Goal: Information Seeking & Learning: Learn about a topic

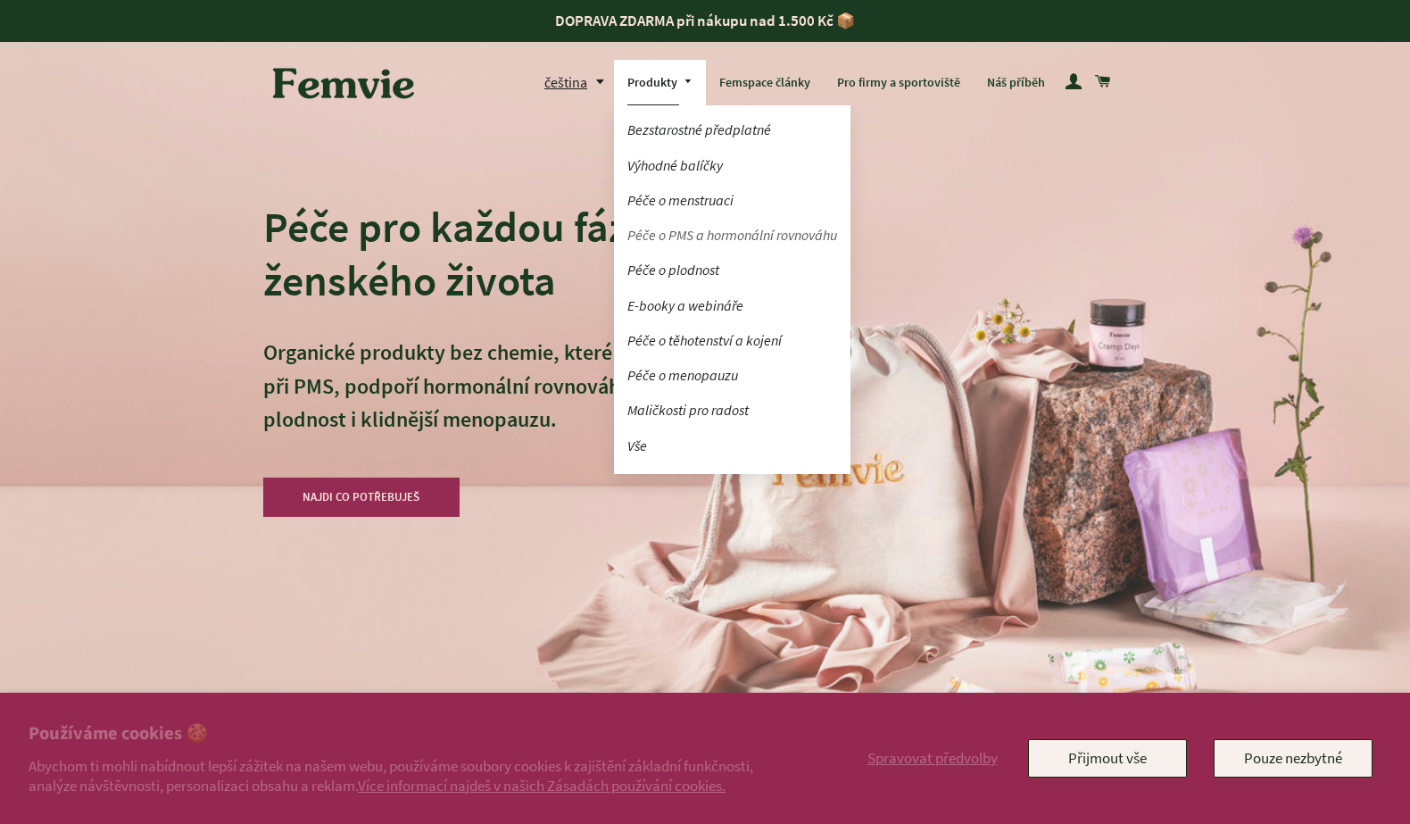
click at [669, 231] on link "Péče o PMS a hormonální rovnováhu" at bounding box center [732, 235] width 237 height 31
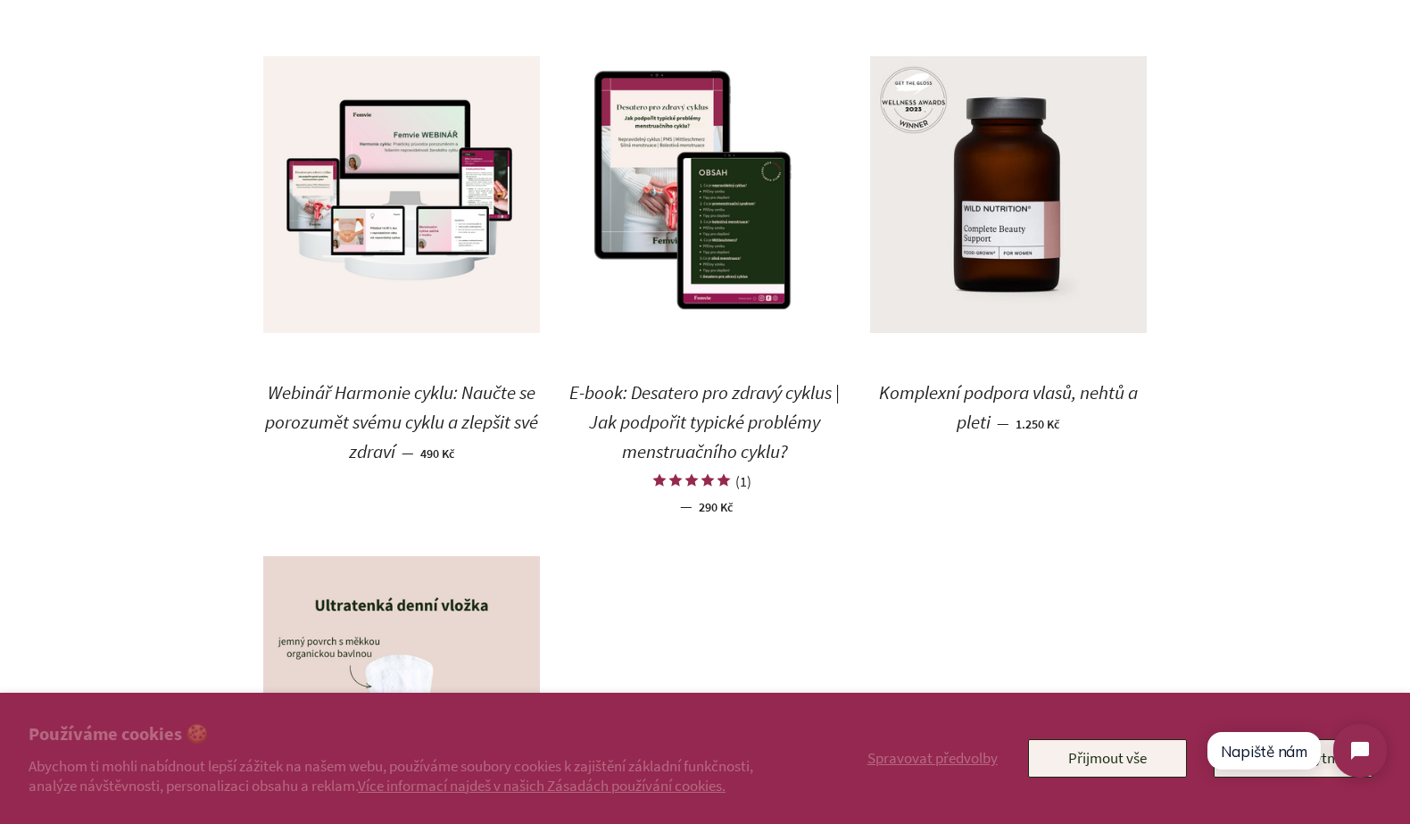
scroll to position [1985, 0]
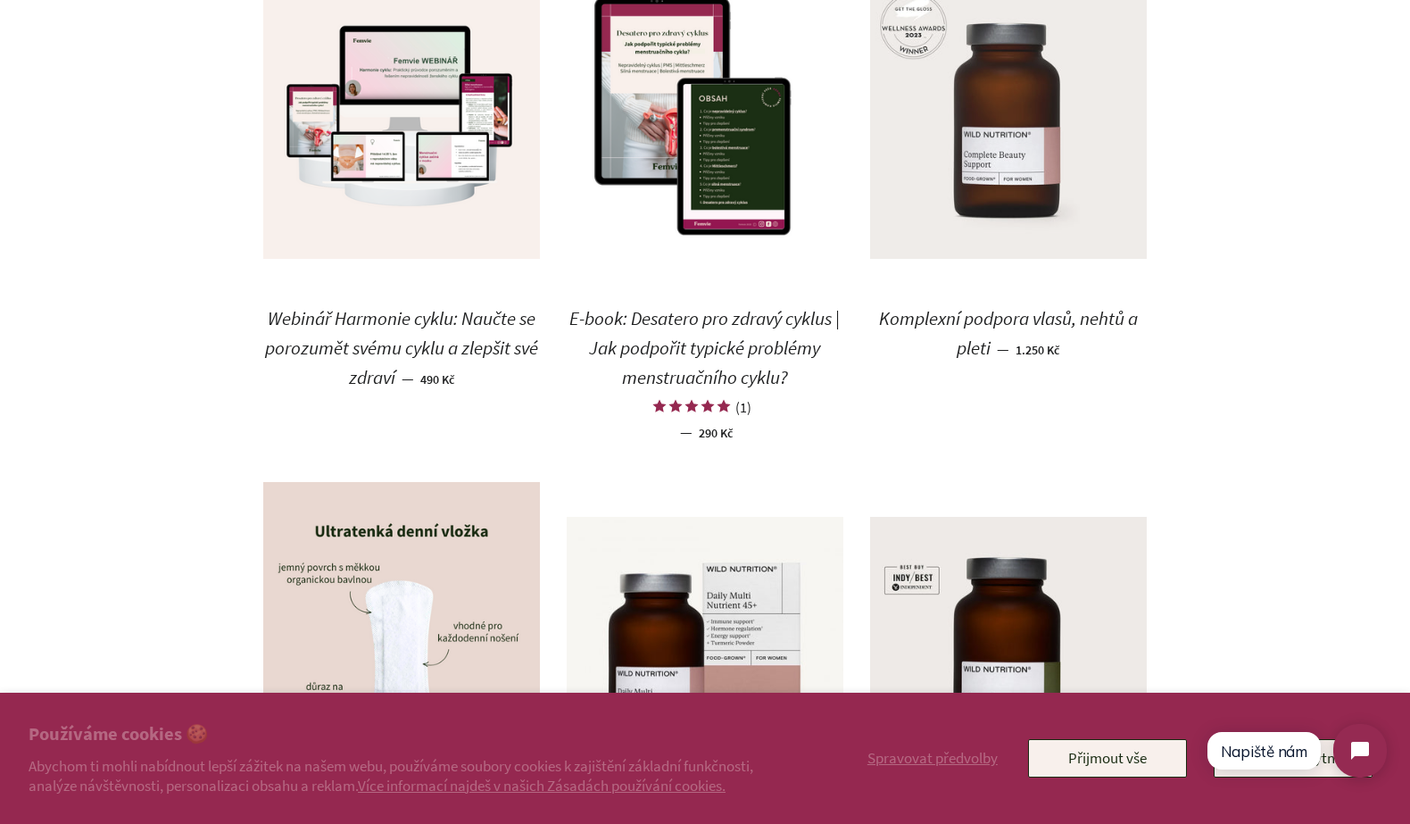
click at [991, 130] on img at bounding box center [1008, 120] width 277 height 277
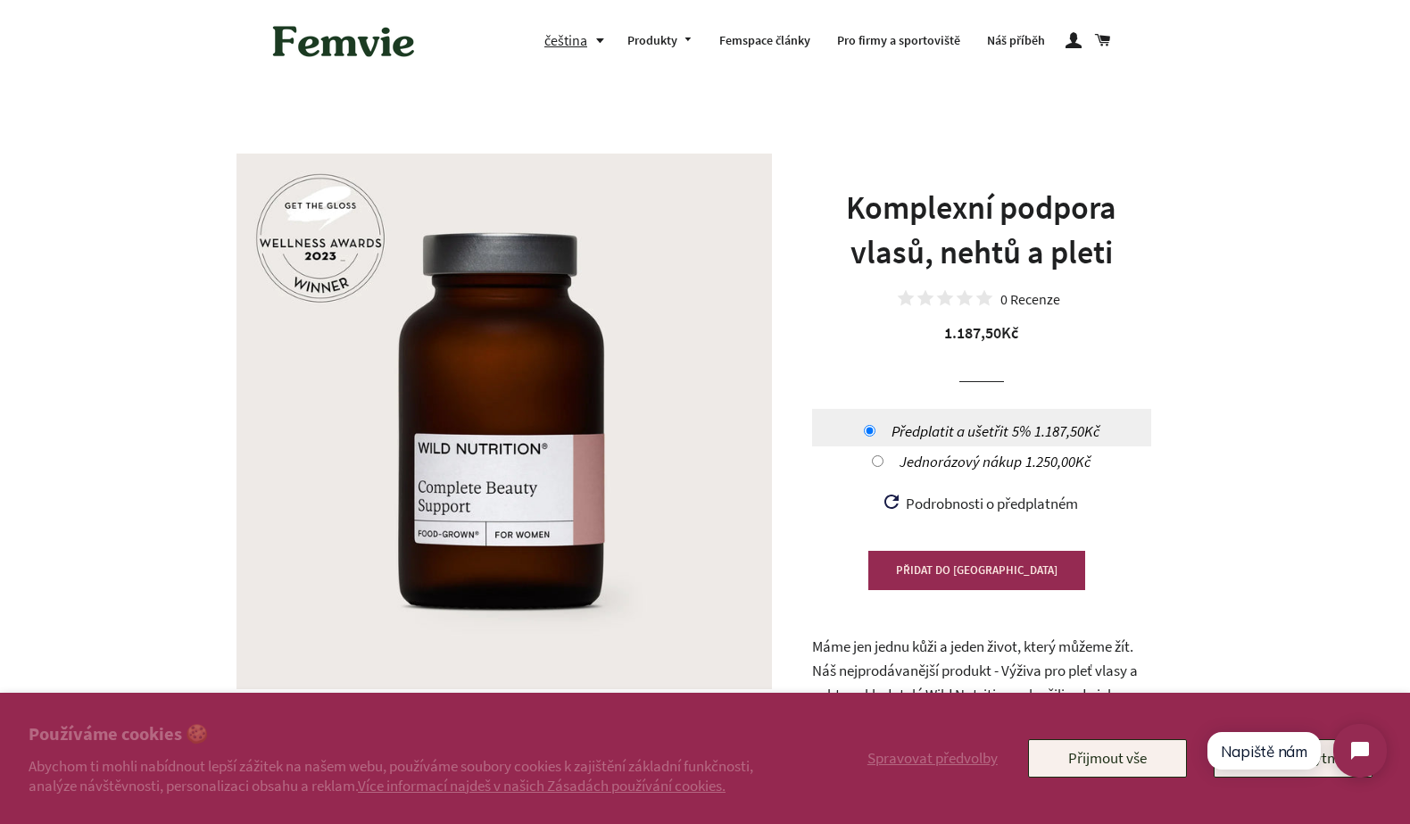
click at [756, 39] on link "Femspace články" at bounding box center [765, 41] width 118 height 46
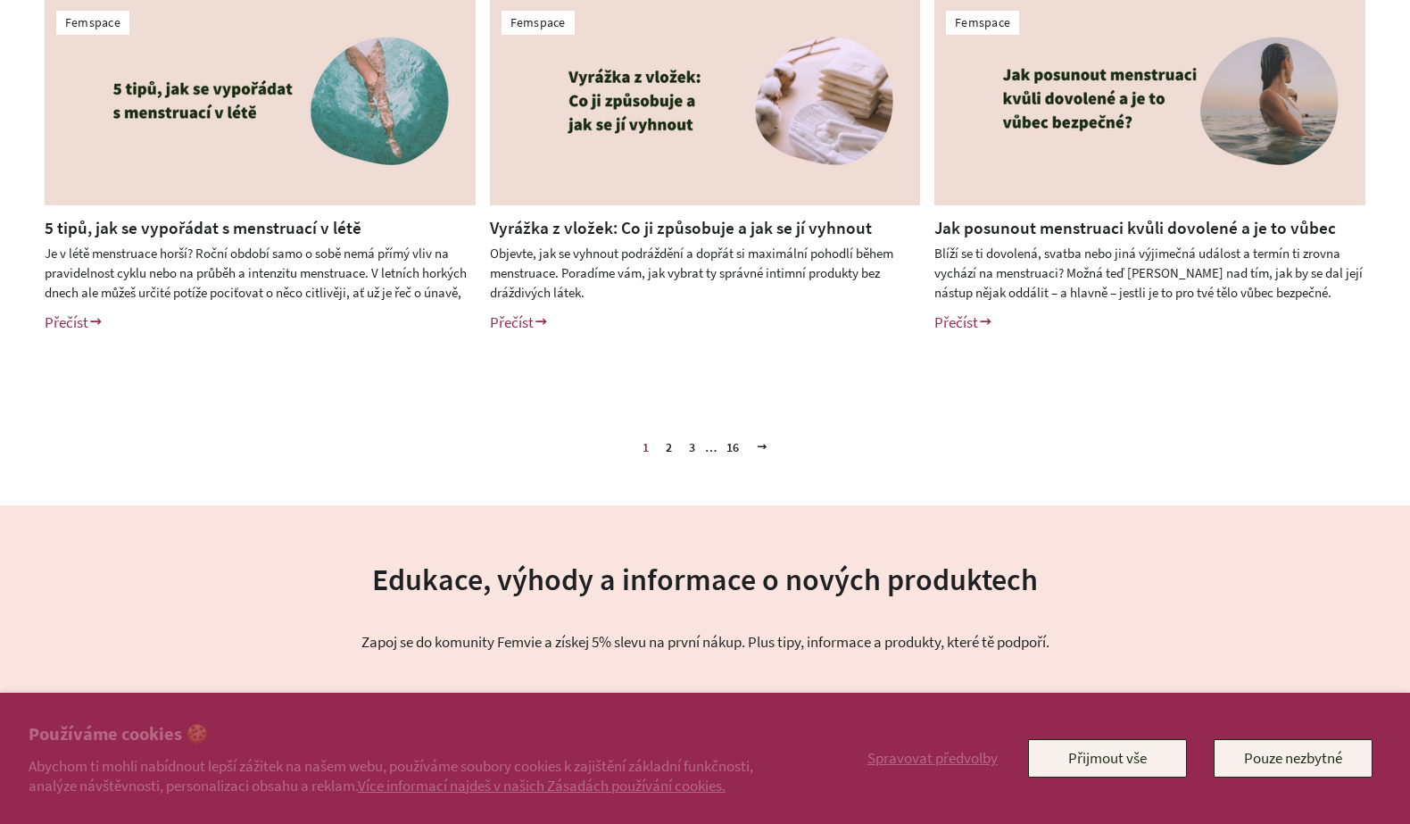
click at [695, 450] on link "3" at bounding box center [692, 447] width 21 height 27
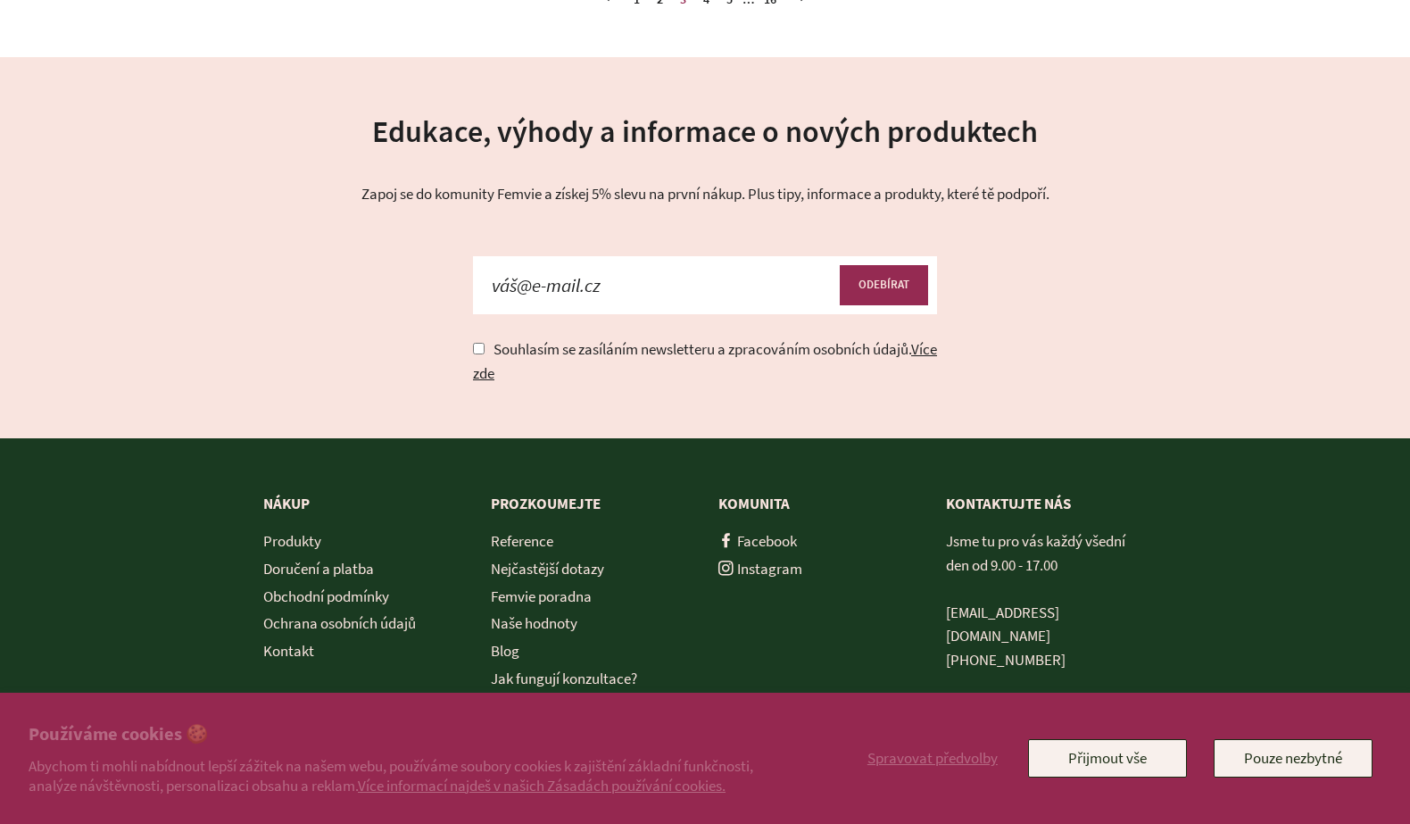
scroll to position [1096, 0]
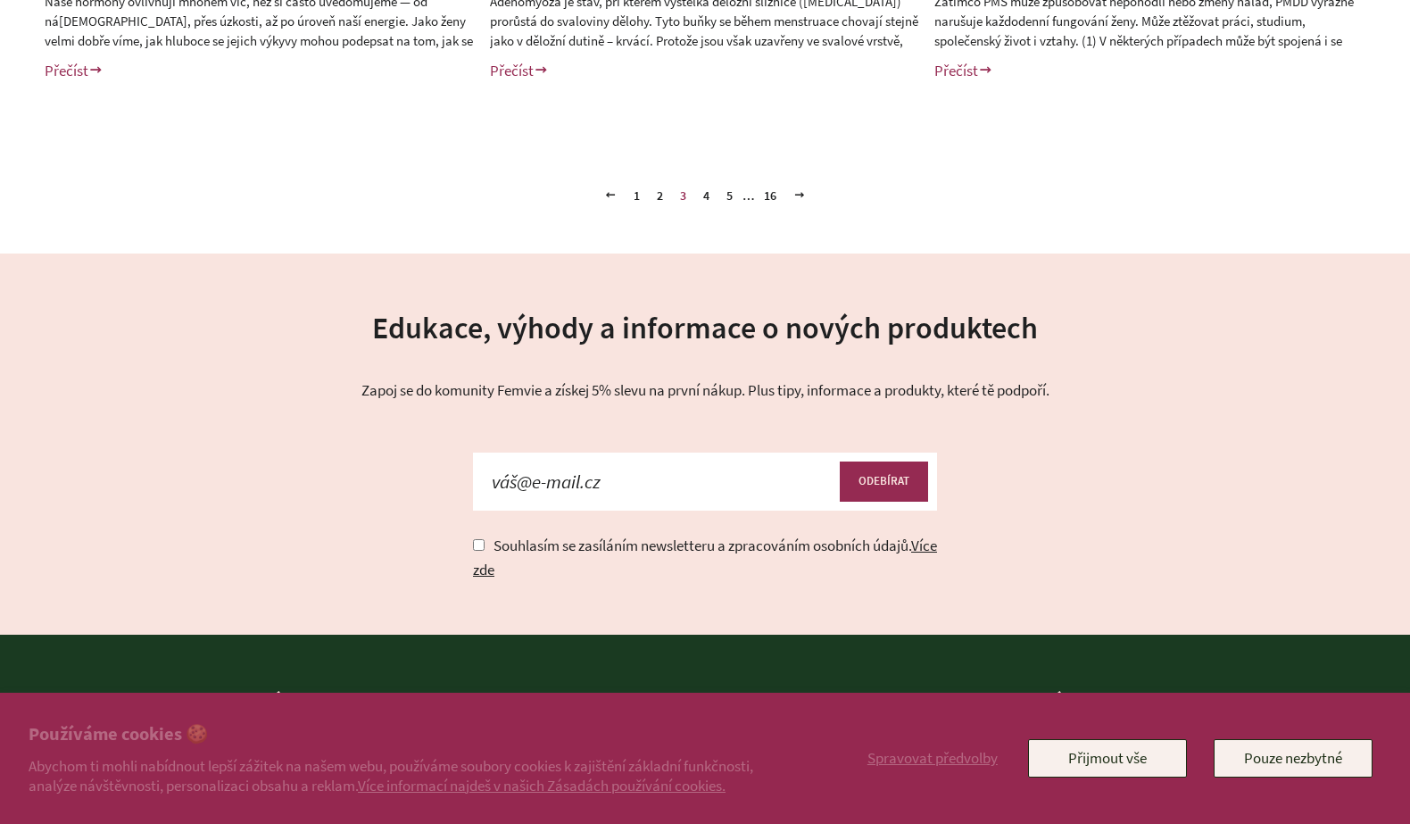
click at [732, 187] on link "5" at bounding box center [729, 195] width 21 height 27
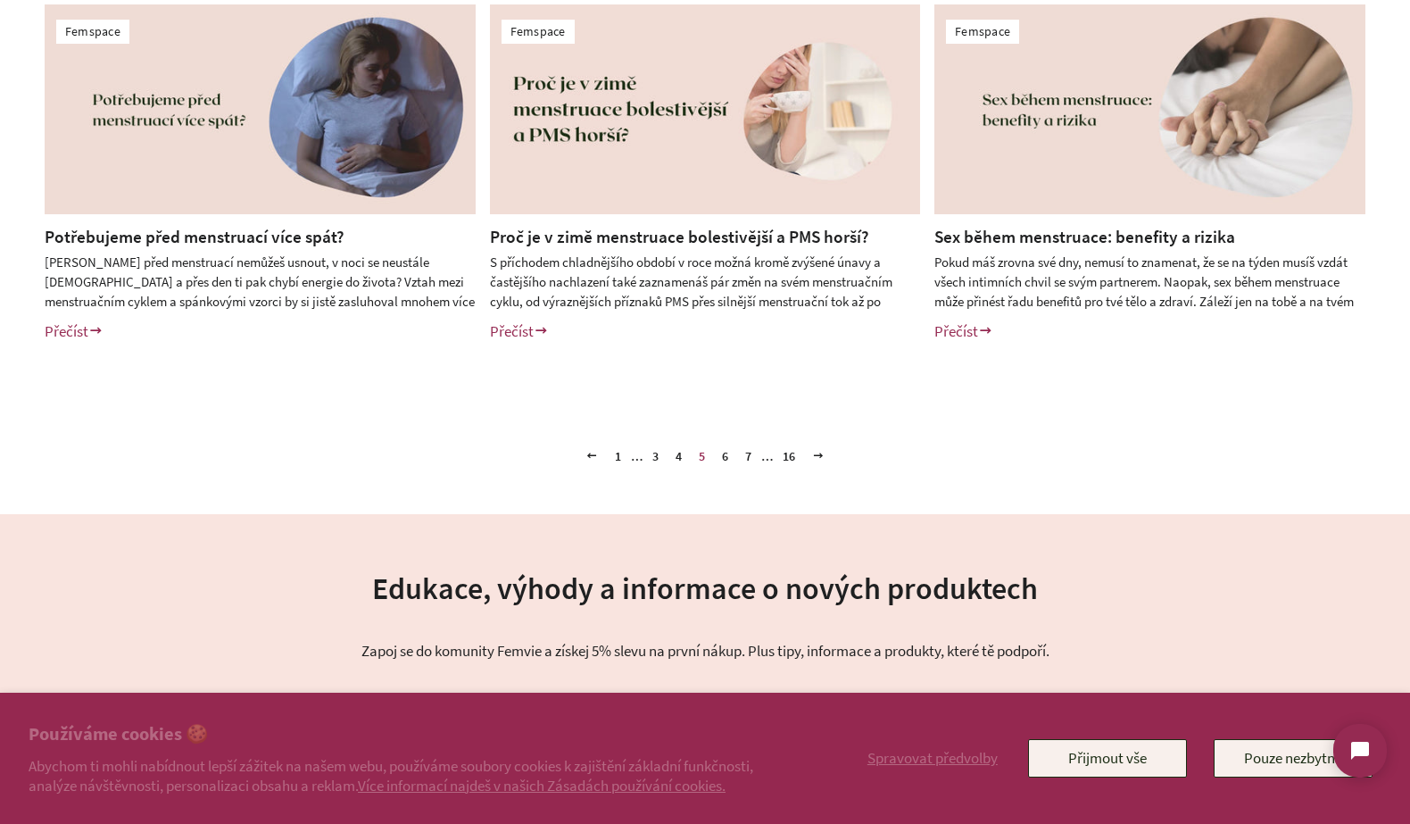
click at [724, 463] on link "6" at bounding box center [725, 456] width 21 height 27
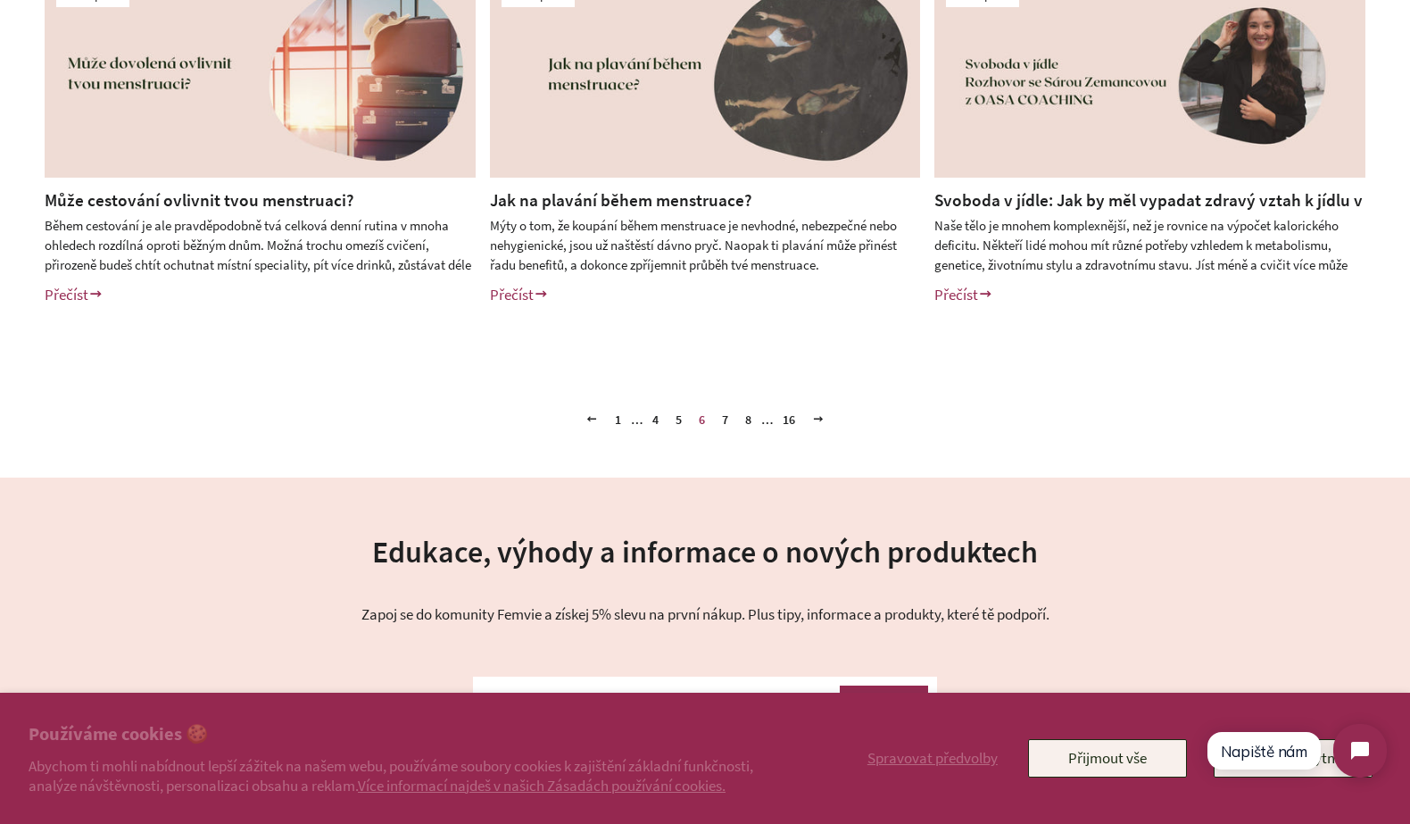
click at [723, 419] on link "7" at bounding box center [725, 419] width 21 height 27
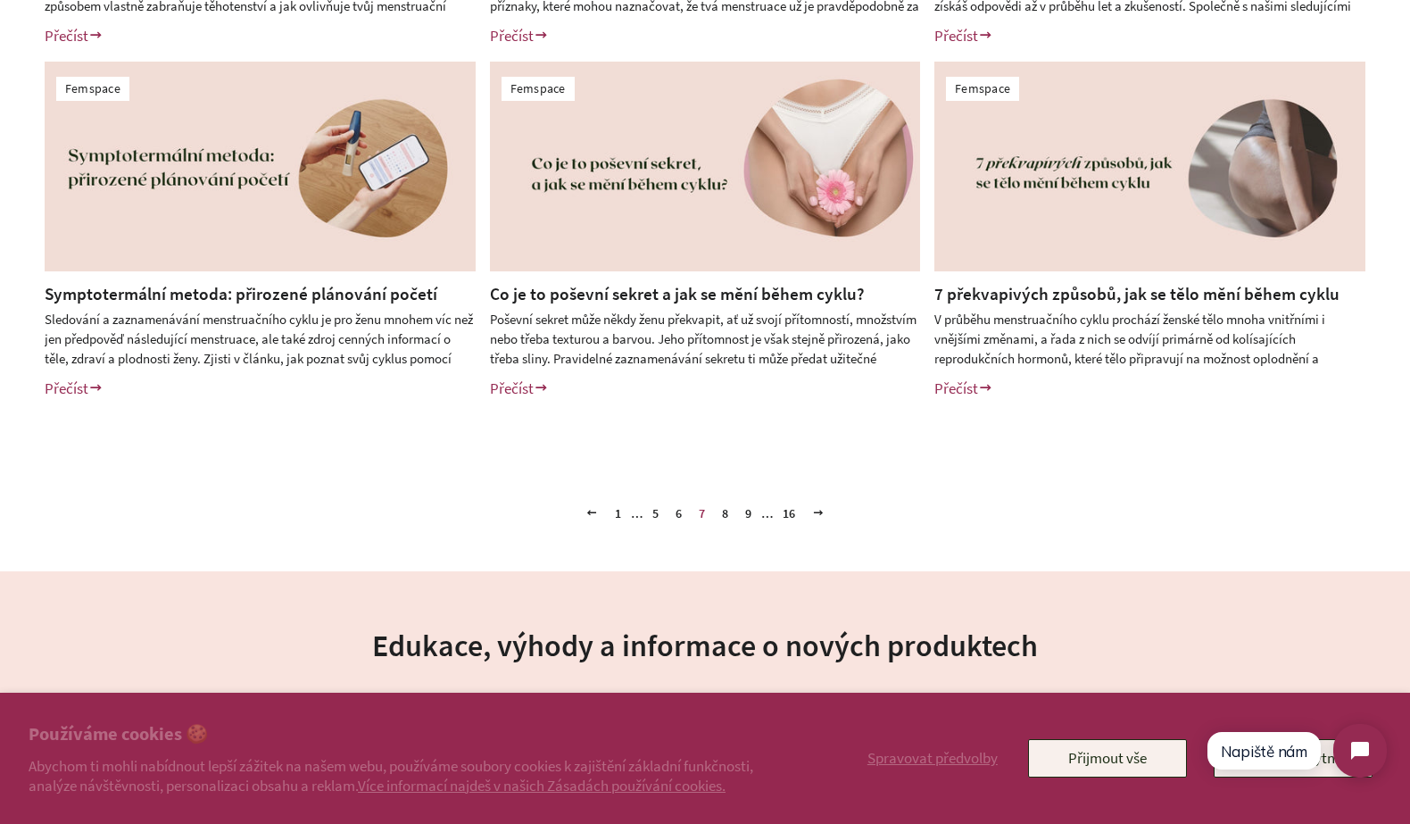
click at [727, 510] on link "8" at bounding box center [725, 513] width 21 height 27
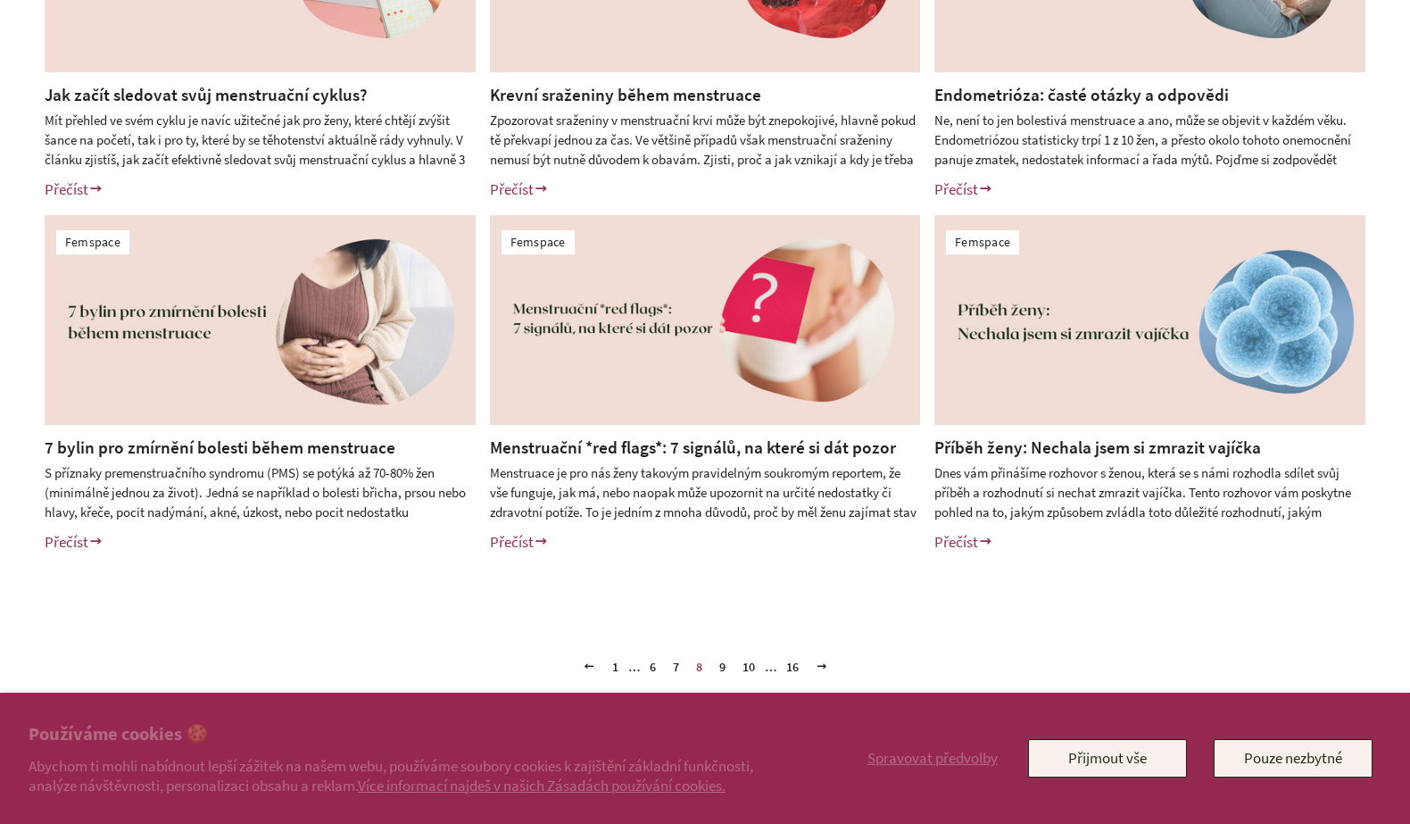
scroll to position [739, 0]
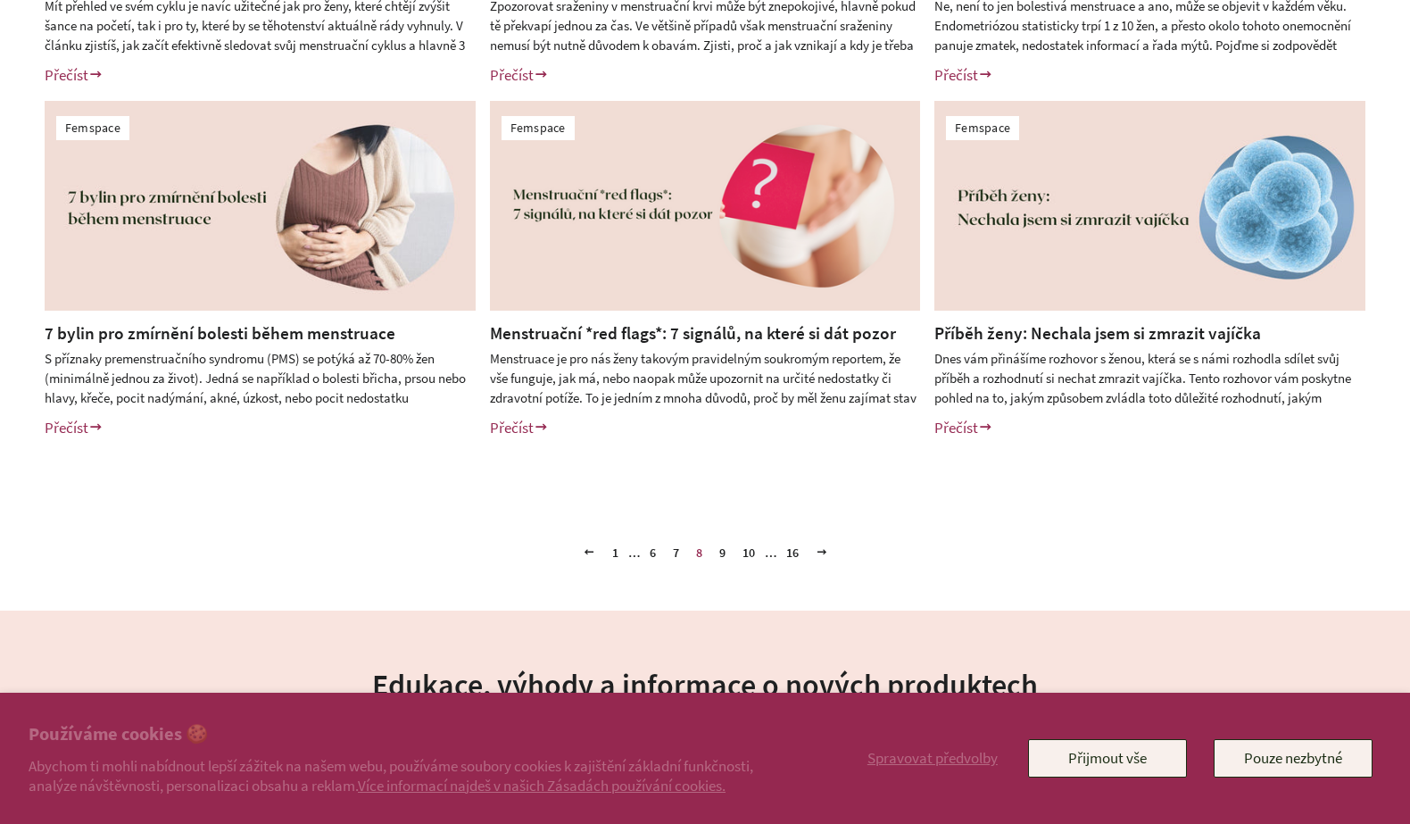
click at [726, 557] on link "9" at bounding box center [722, 552] width 21 height 27
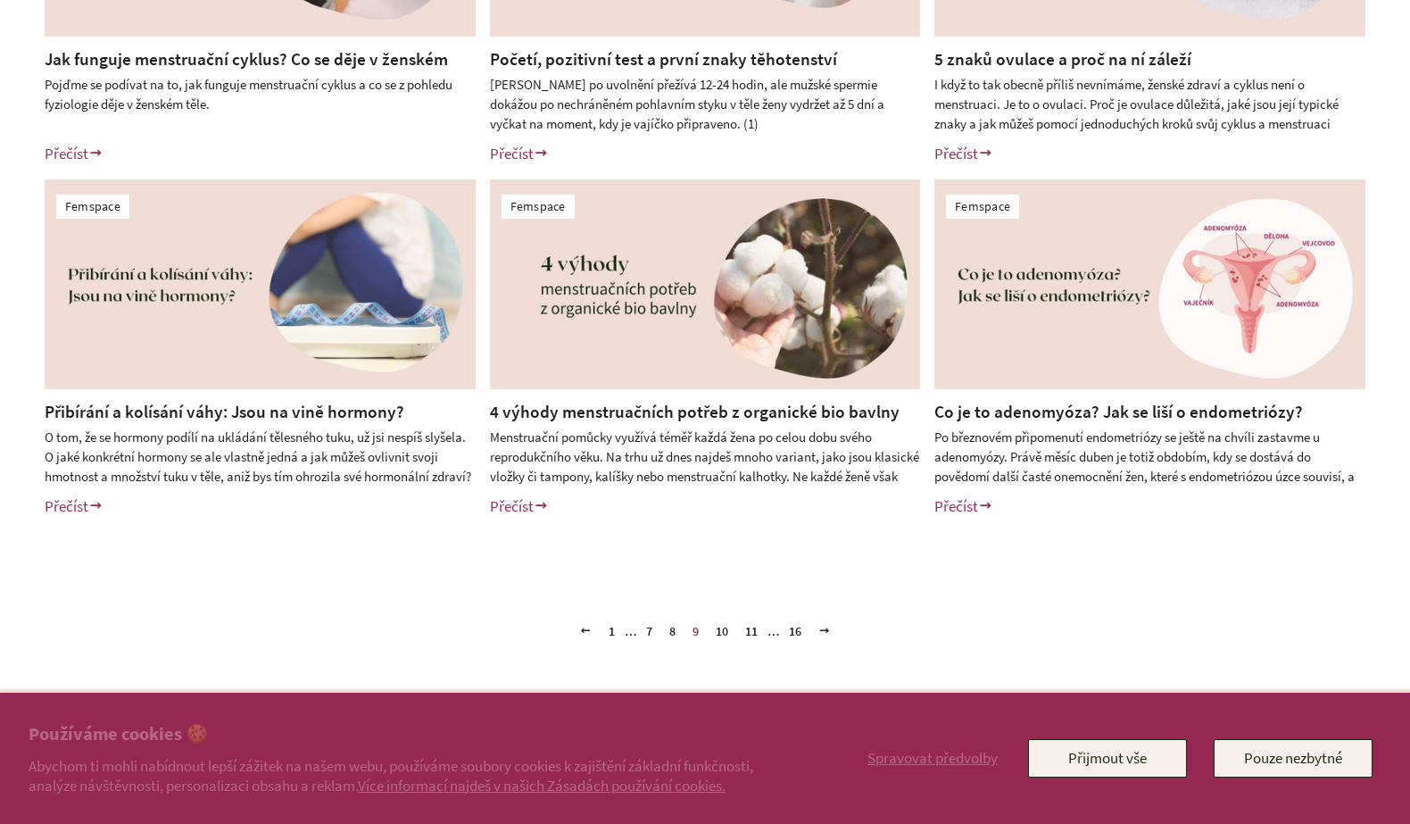
scroll to position [680, 0]
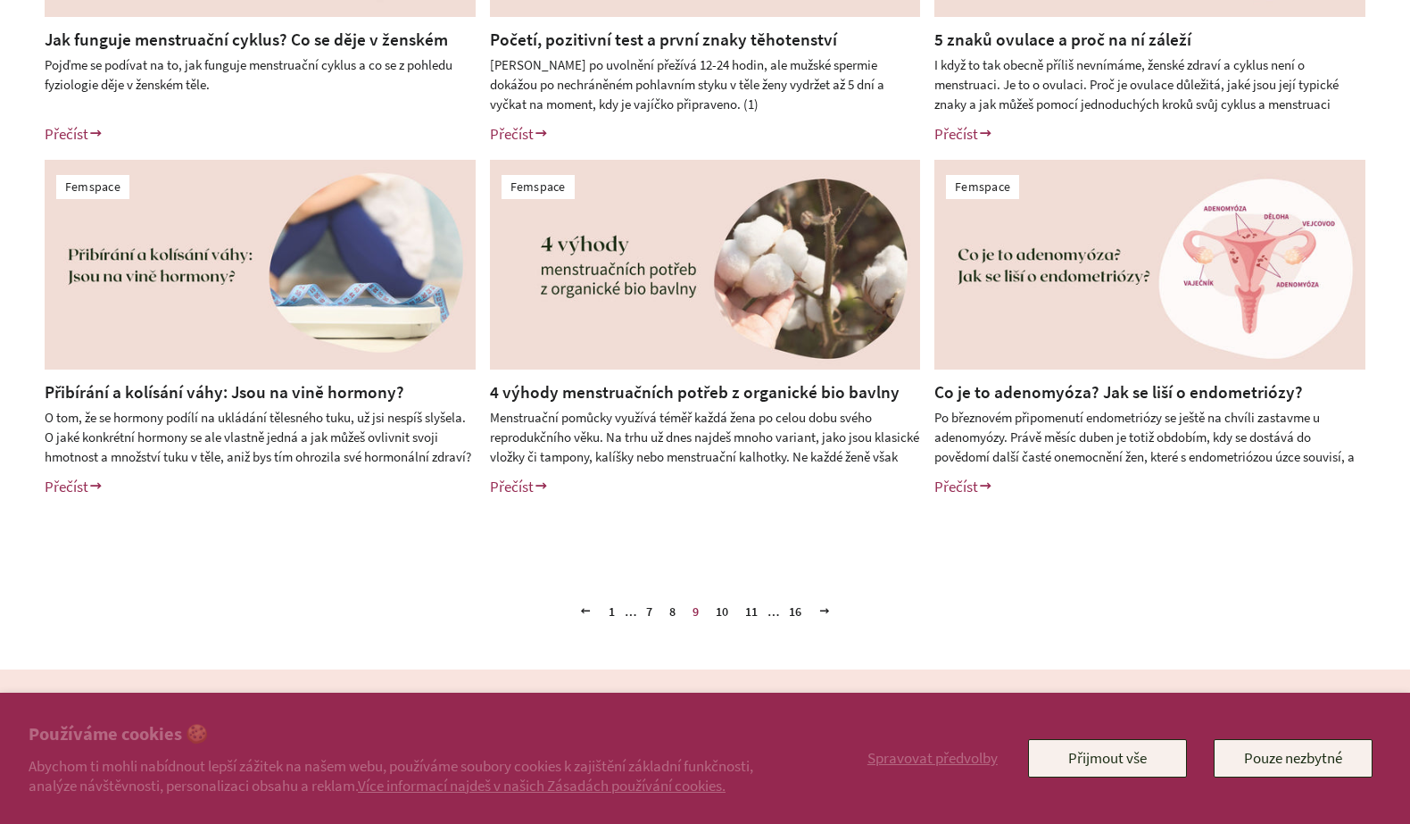
click at [727, 610] on link "10" at bounding box center [722, 611] width 27 height 27
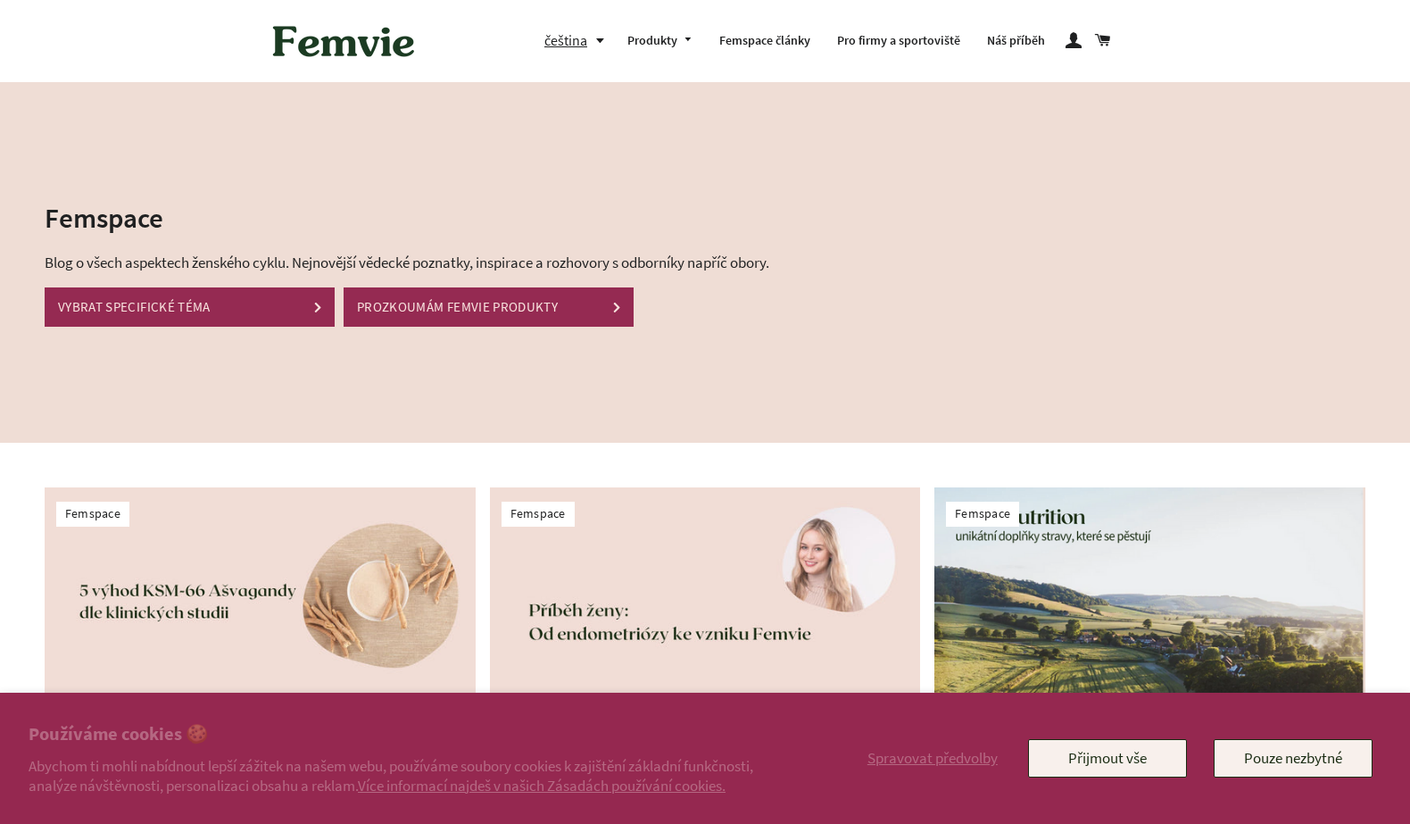
click at [950, 591] on img at bounding box center [1149, 592] width 431 height 210
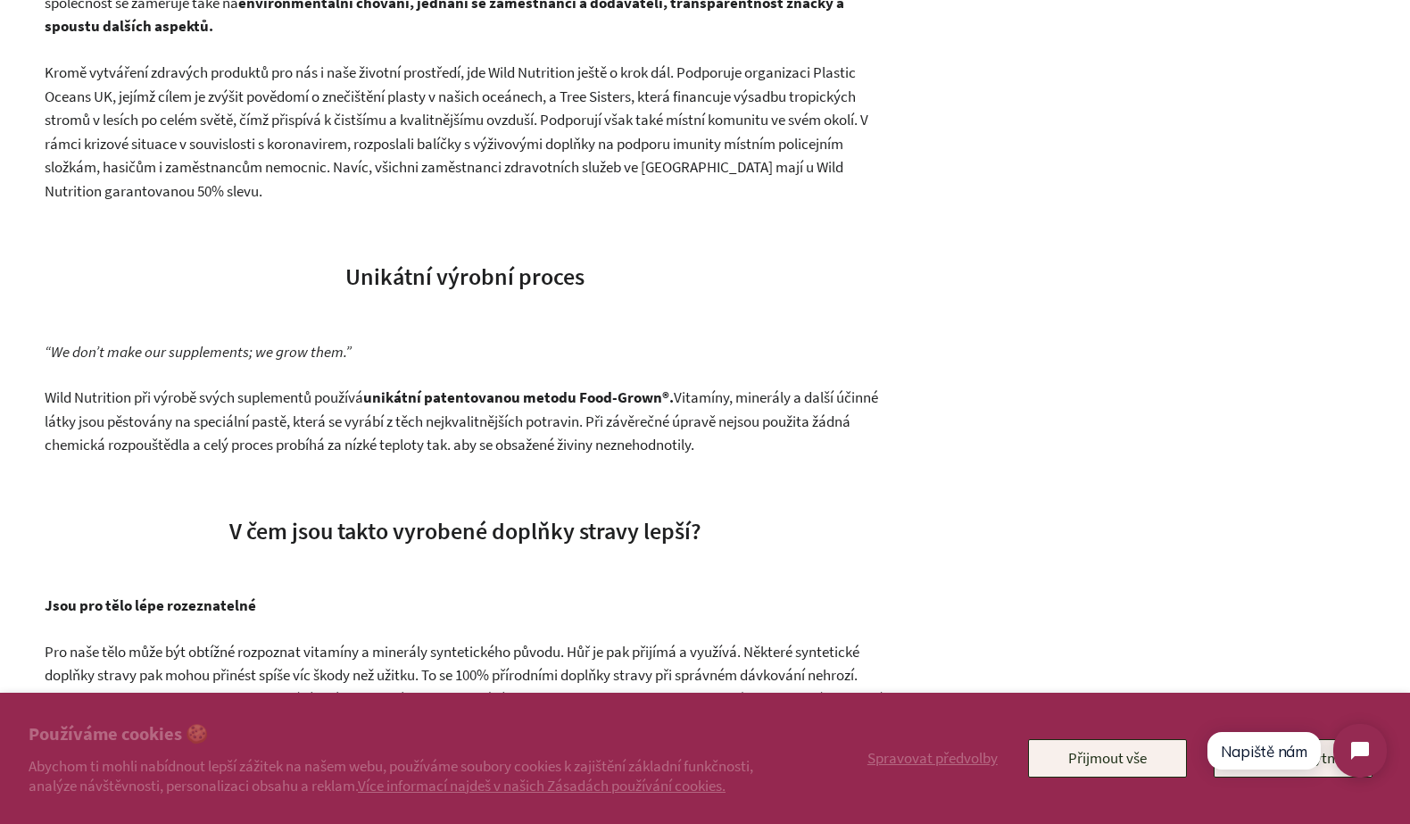
scroll to position [1656, 0]
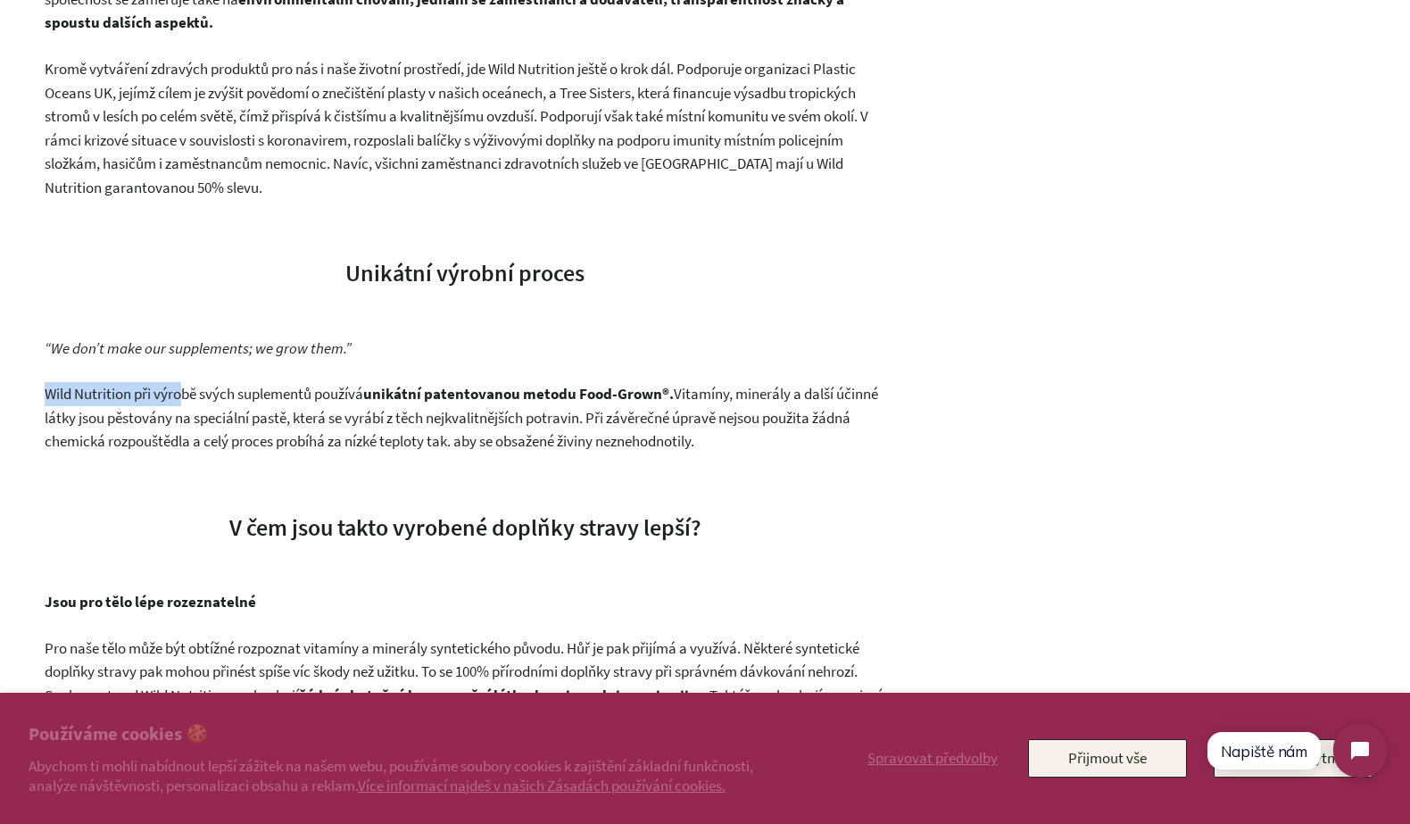
drag, startPoint x: 48, startPoint y: 419, endPoint x: 188, endPoint y: 427, distance: 140.3
click at [188, 427] on p "Wild Nutrition při výrobě svých suplementů používá unikátní patentovanou metodu…" at bounding box center [466, 417] width 842 height 71
click at [222, 453] on p "Wild Nutrition při výrobě svých suplementů používá unikátní patentovanou metodu…" at bounding box center [466, 417] width 842 height 71
drag, startPoint x: 140, startPoint y: 418, endPoint x: 771, endPoint y: 467, distance: 632.9
click at [771, 453] on p "Wild Nutrition při výrobě svých suplementů používá unikátní patentovanou metodu…" at bounding box center [466, 417] width 842 height 71
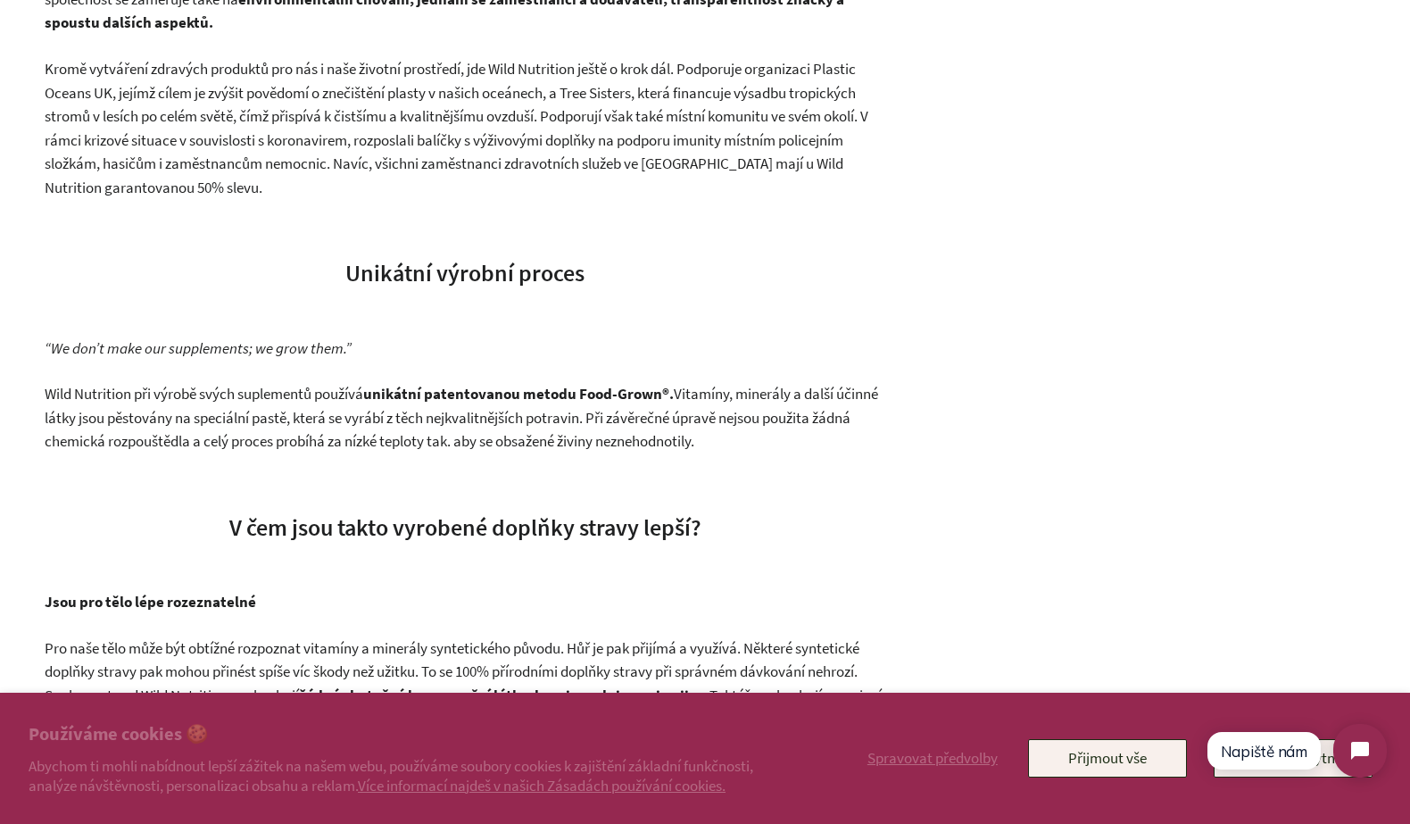
copy p "při výrobě svých suplementů používá unikátní patentovanou metodu Food-Grown®. V…"
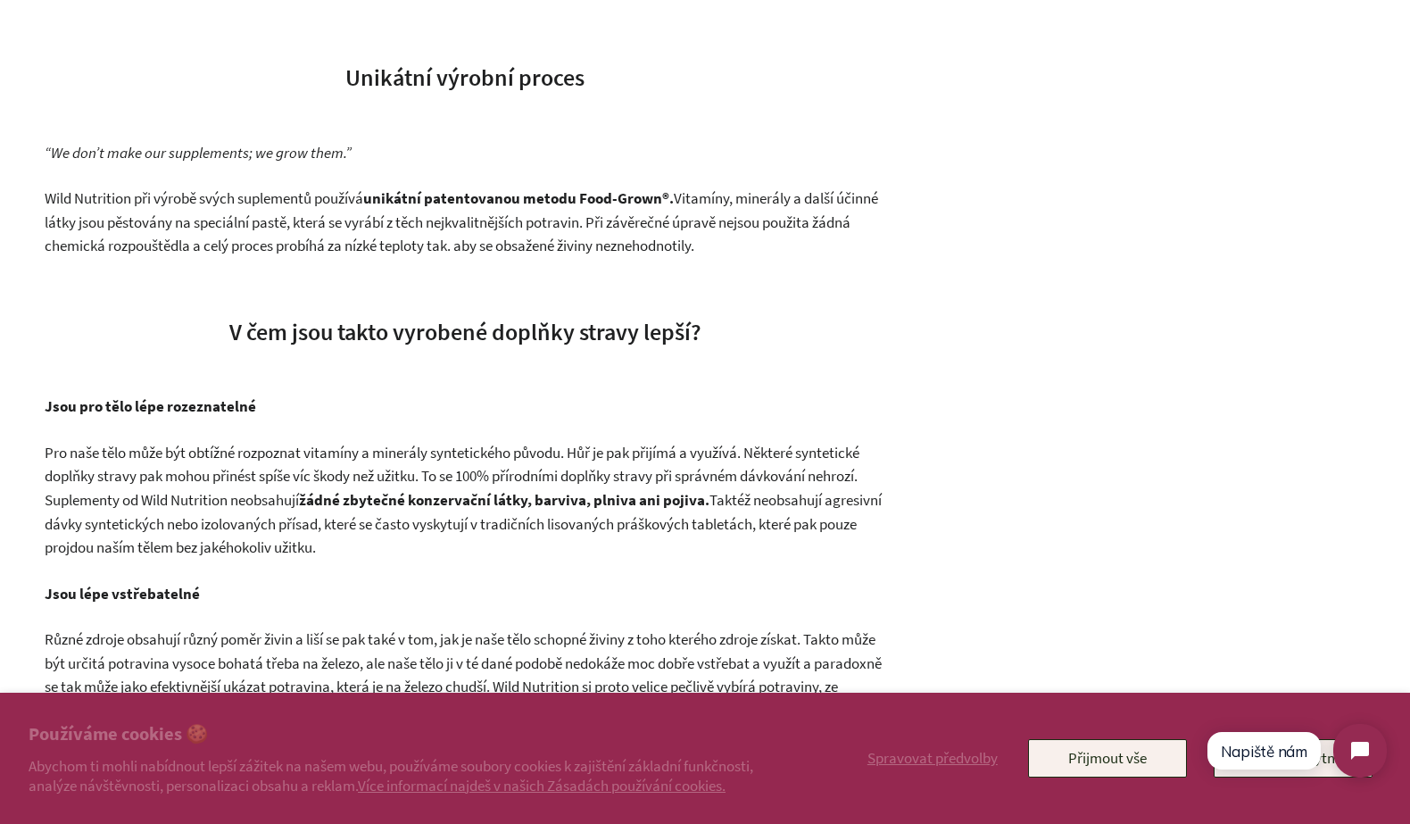
scroll to position [1856, 0]
